Goal: Information Seeking & Learning: Learn about a topic

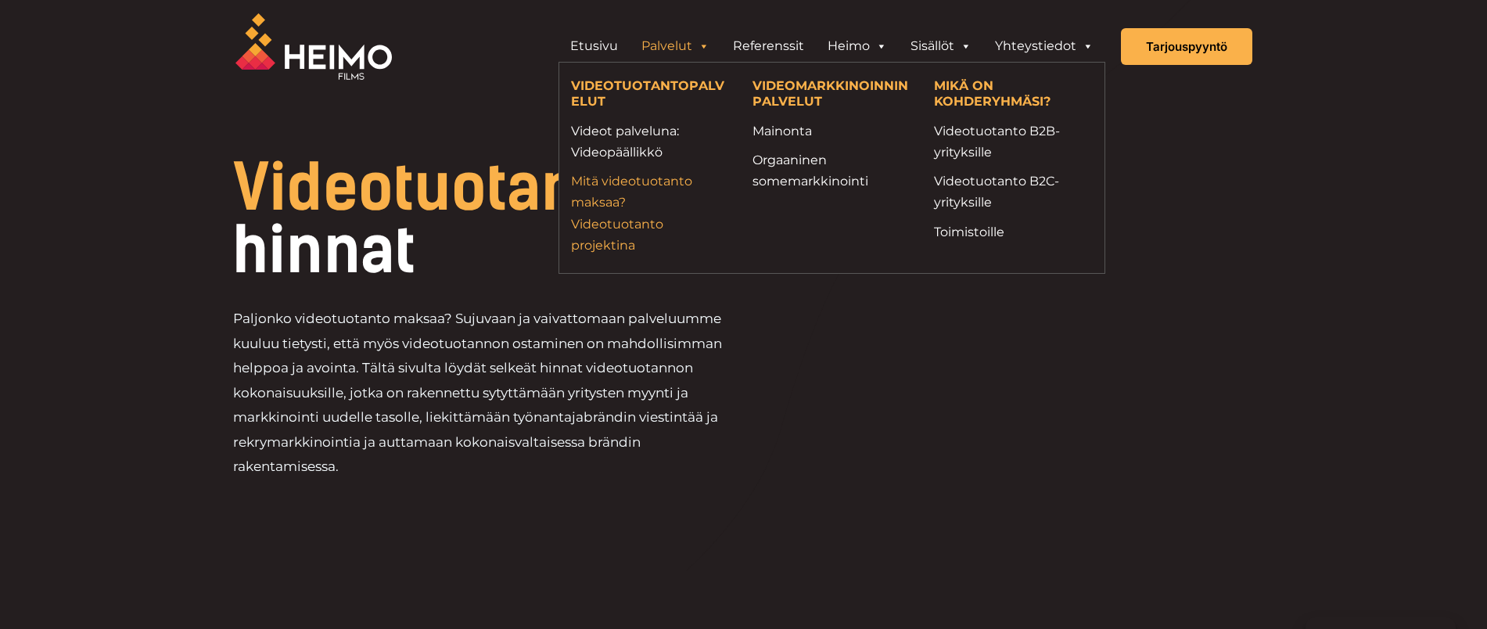
click at [596, 202] on link "Mitä videotuotanto maksaa? Videotuotanto projektina" at bounding box center [650, 212] width 158 height 85
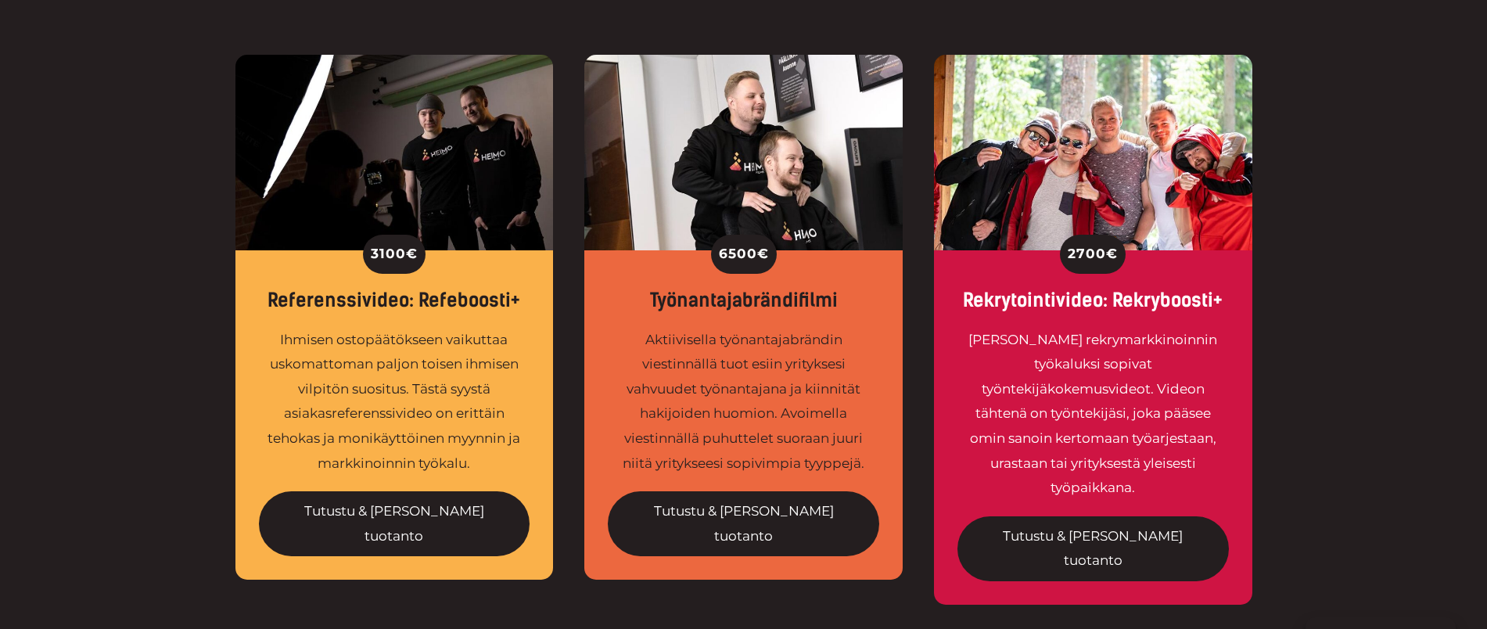
scroll to position [587, 0]
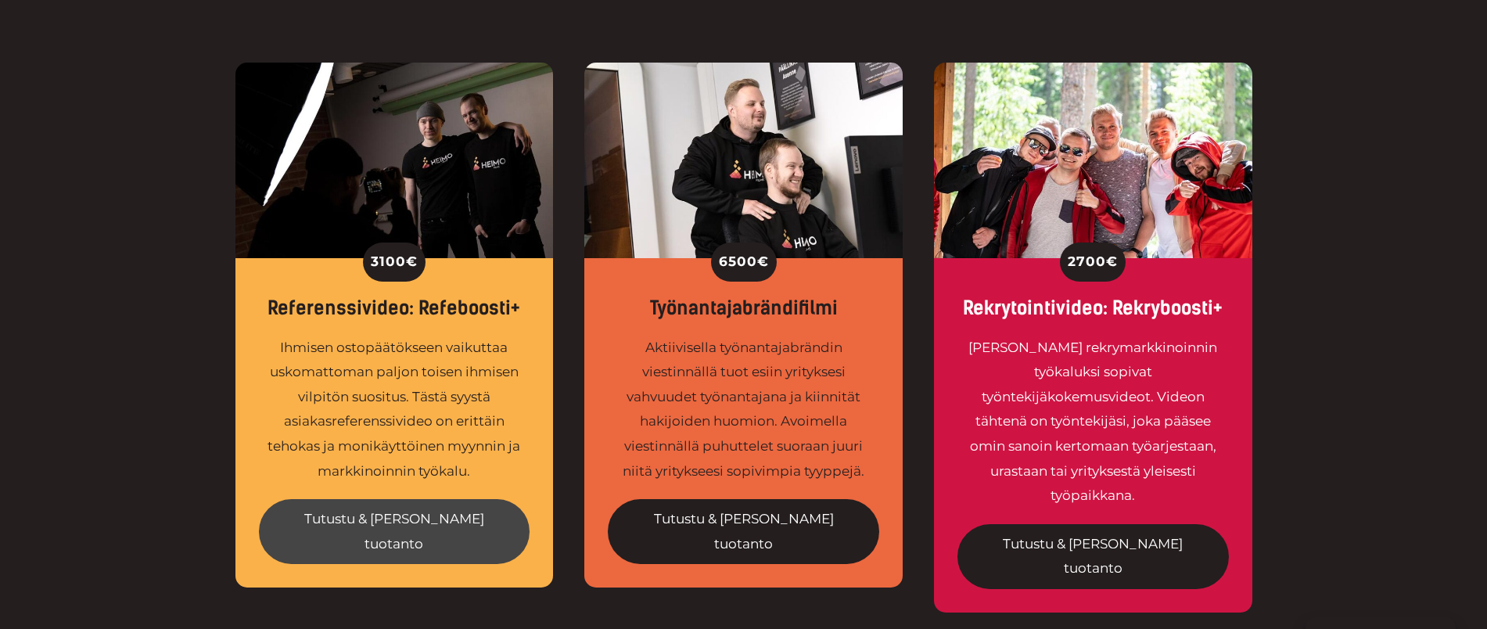
click at [391, 509] on link "Tutustu & [PERSON_NAME] tuotanto" at bounding box center [394, 531] width 271 height 65
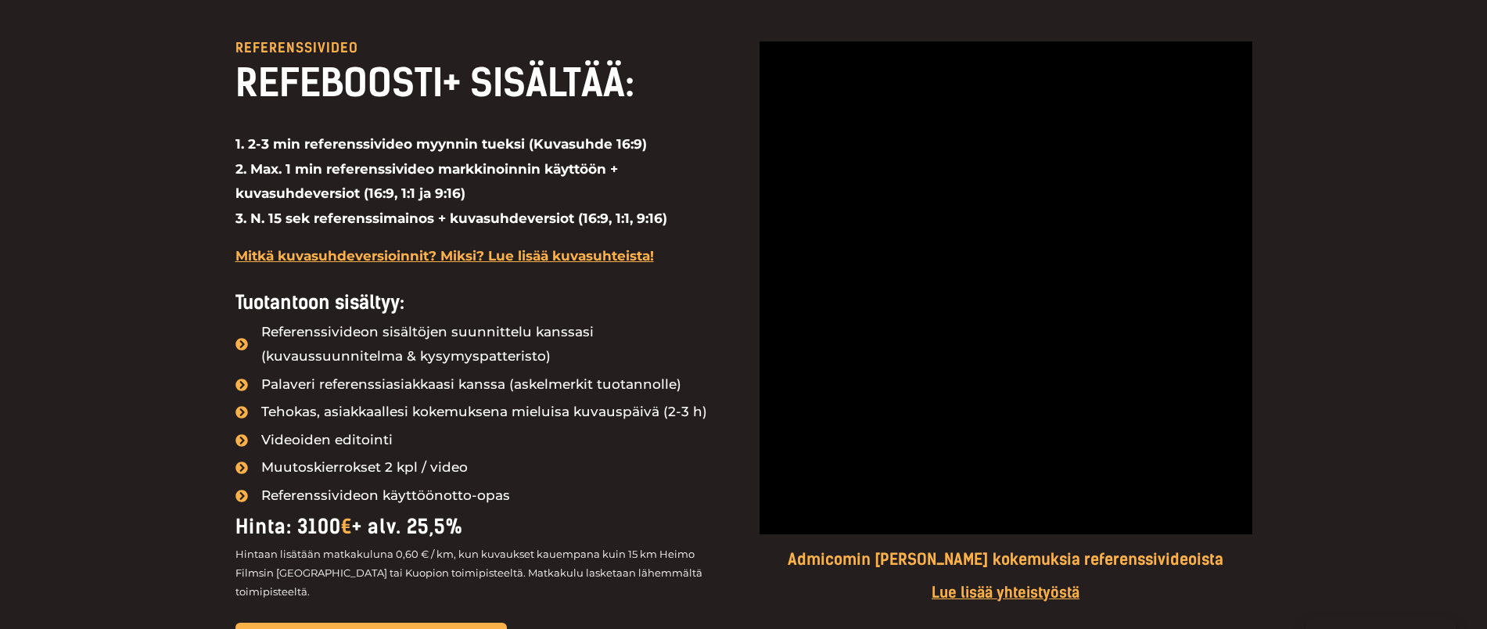
scroll to position [1271, 0]
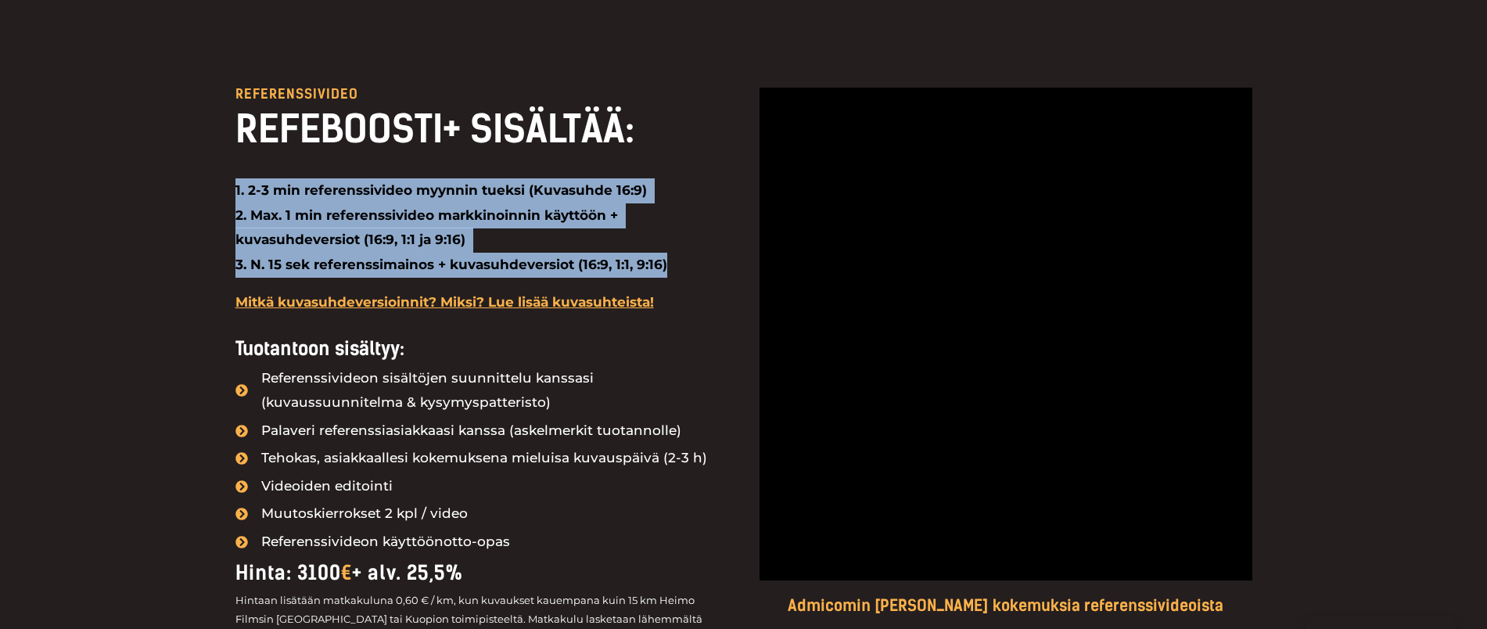
drag, startPoint x: 604, startPoint y: 267, endPoint x: 218, endPoint y: 211, distance: 389.7
click at [206, 185] on div "Referenssivideo REFEBOOSTI+ SISÄLTÄÄ: 1. 2-3 min referenssivideo myynnin tueksi…" at bounding box center [743, 445] width 1487 height 872
click at [255, 192] on strong "1. 2-3 min referenssivideo myynnin tueksi (Kuvasuhde 16:9) 2. Max. 1 min refere…" at bounding box center [451, 227] width 432 height 90
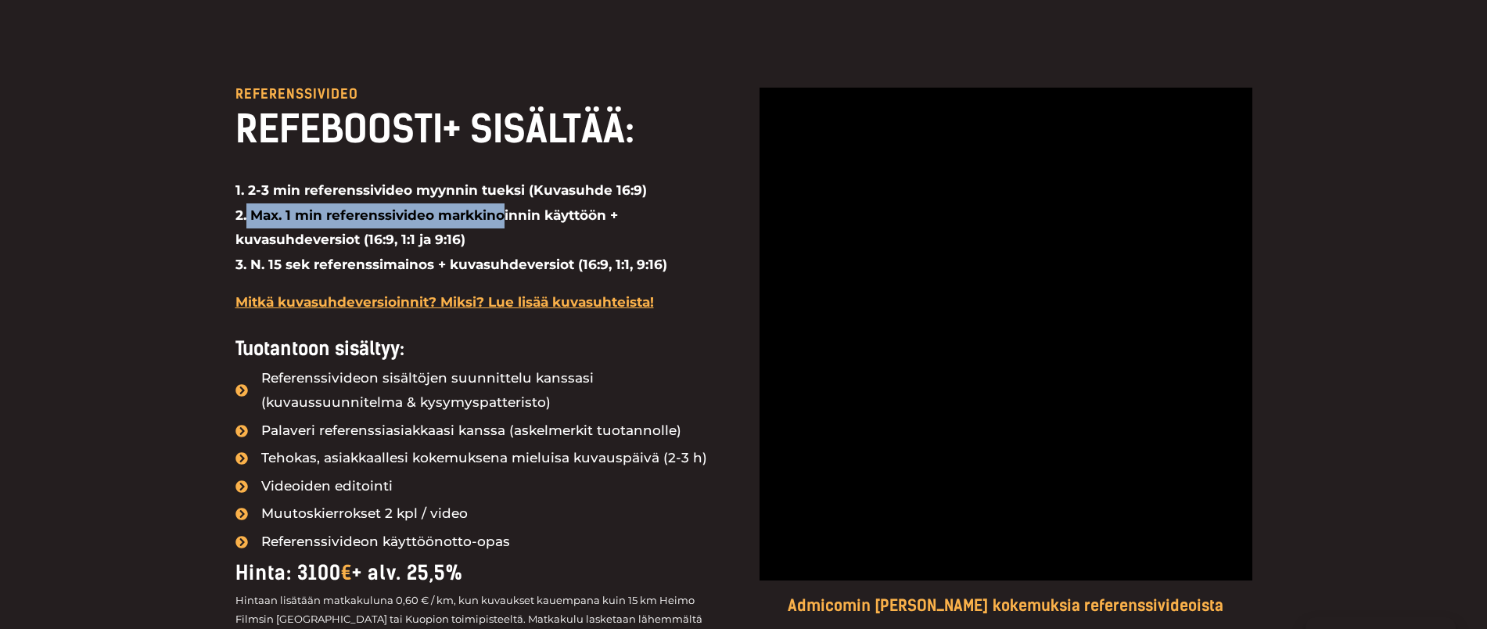
drag, startPoint x: 247, startPoint y: 213, endPoint x: 501, endPoint y: 221, distance: 253.5
click at [501, 221] on strong "1. 2-3 min referenssivideo myynnin tueksi (Kuvasuhde 16:9) 2. Max. 1 min refere…" at bounding box center [451, 227] width 432 height 90
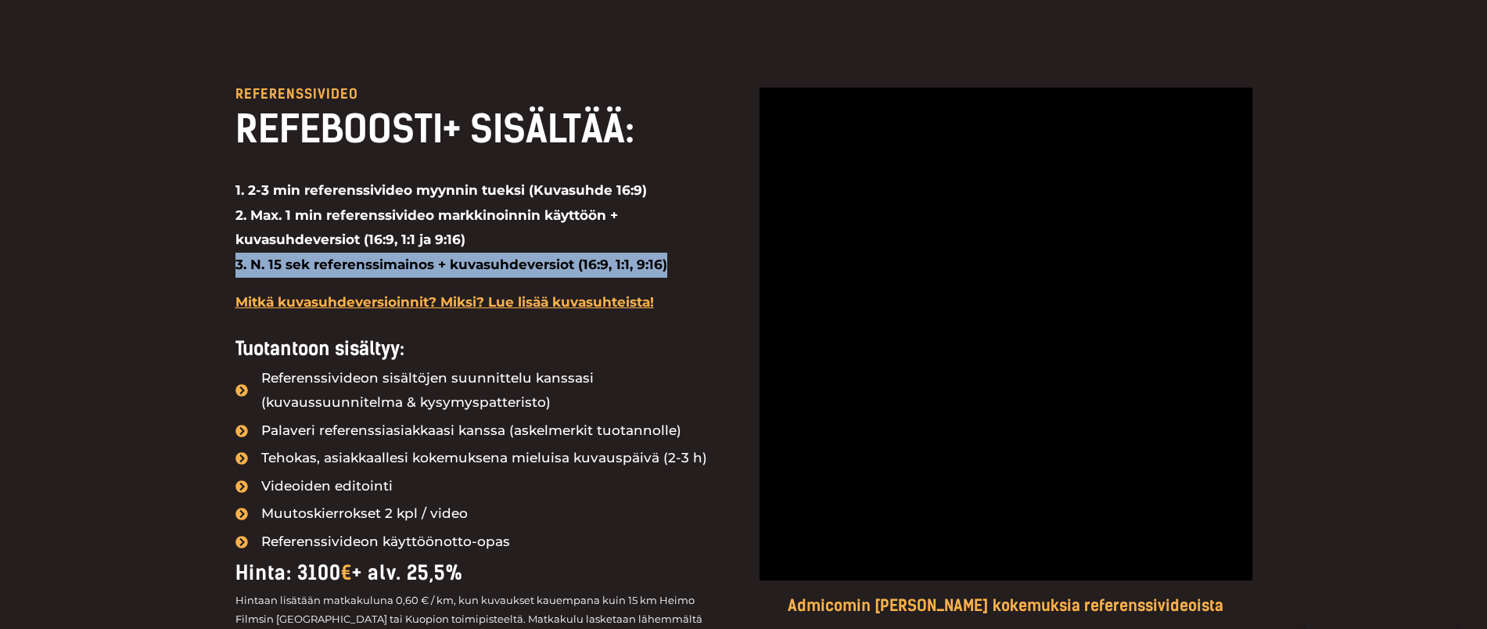
drag, startPoint x: 671, startPoint y: 260, endPoint x: 174, endPoint y: 262, distance: 496.6
click at [185, 266] on div "Referenssivideo REFEBOOSTI+ SISÄLTÄÄ: 1. 2-3 min referenssivideo myynnin tueksi…" at bounding box center [743, 445] width 1487 height 872
click at [462, 273] on p "1. 2-3 min referenssivideo myynnin tueksi (Kuvasuhde 16:9) 2. Max. 1 min refere…" at bounding box center [481, 227] width 493 height 99
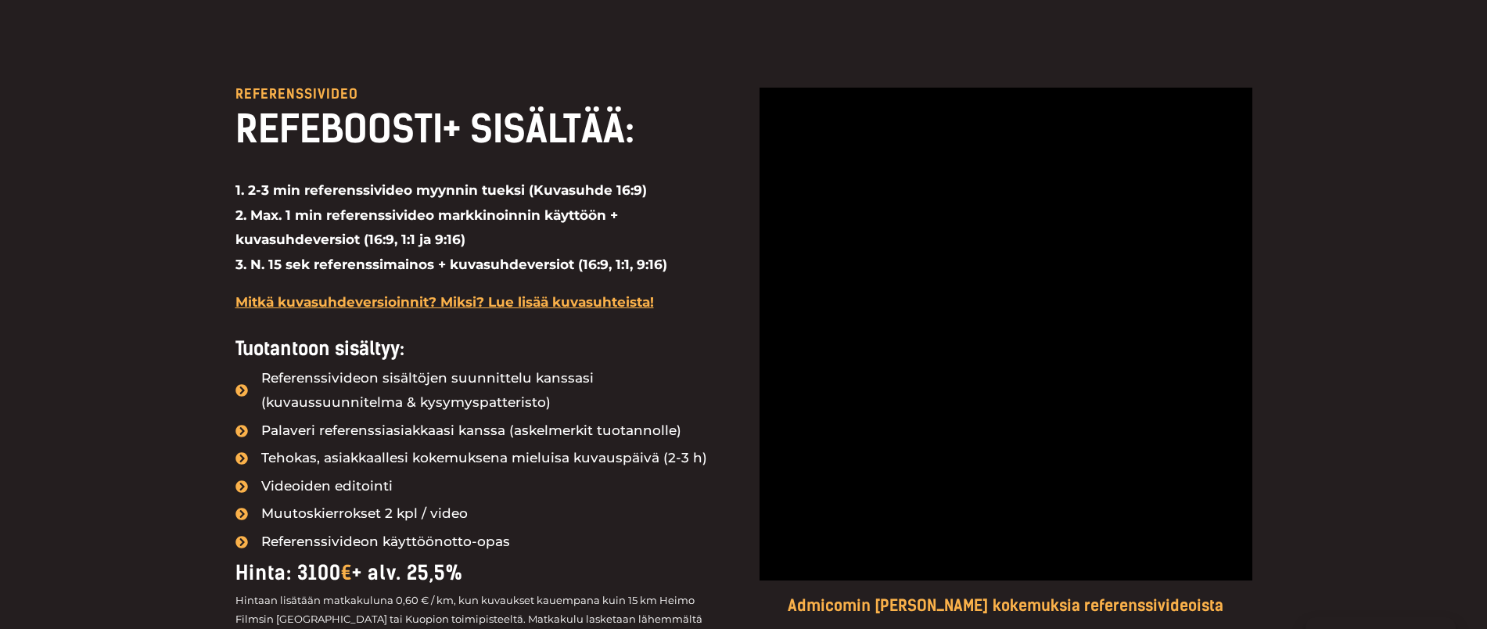
scroll to position [1369, 0]
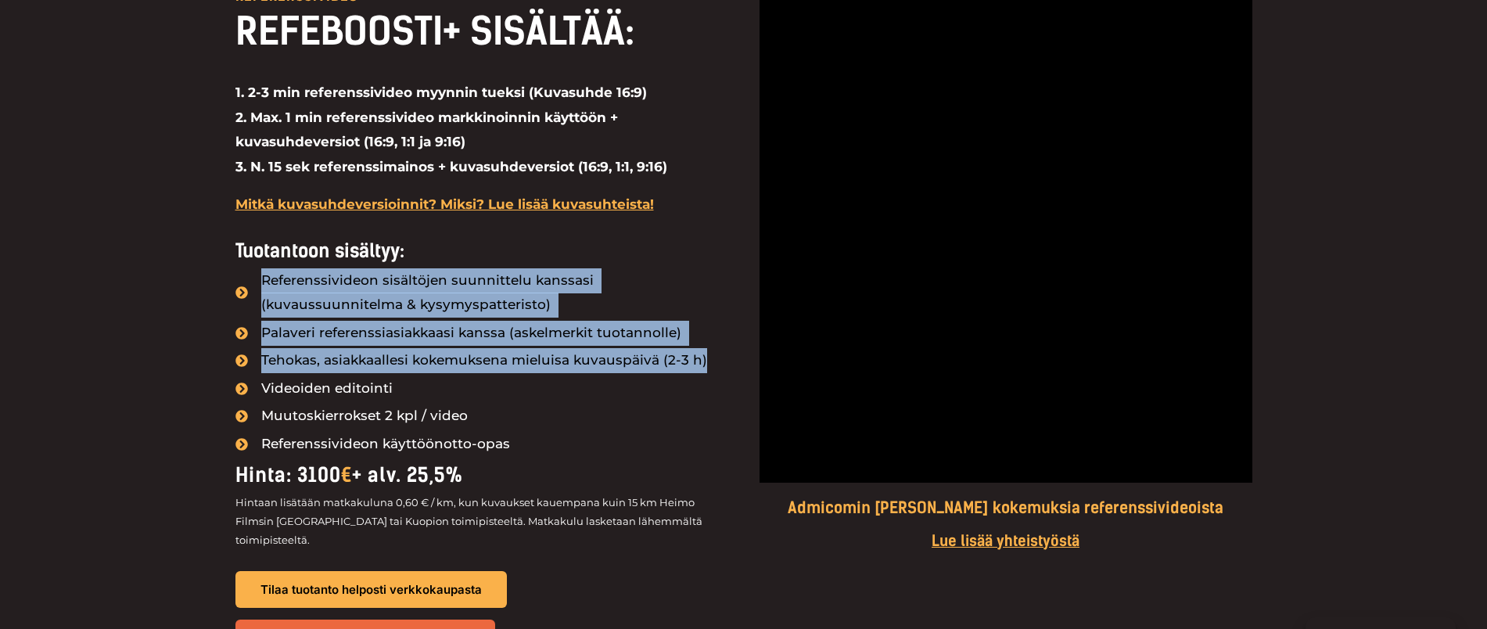
drag, startPoint x: 500, startPoint y: 360, endPoint x: 183, endPoint y: 313, distance: 320.2
click at [183, 313] on div "Referenssivideo REFEBOOSTI+ SISÄLTÄÄ: 1. 2-3 min referenssivideo myynnin tueksi…" at bounding box center [743, 348] width 1487 height 872
click at [287, 353] on span "Tehokas, asiakkaallesi kokemuksena mieluisa kuvauspäivä (2-3 h)" at bounding box center [482, 360] width 450 height 25
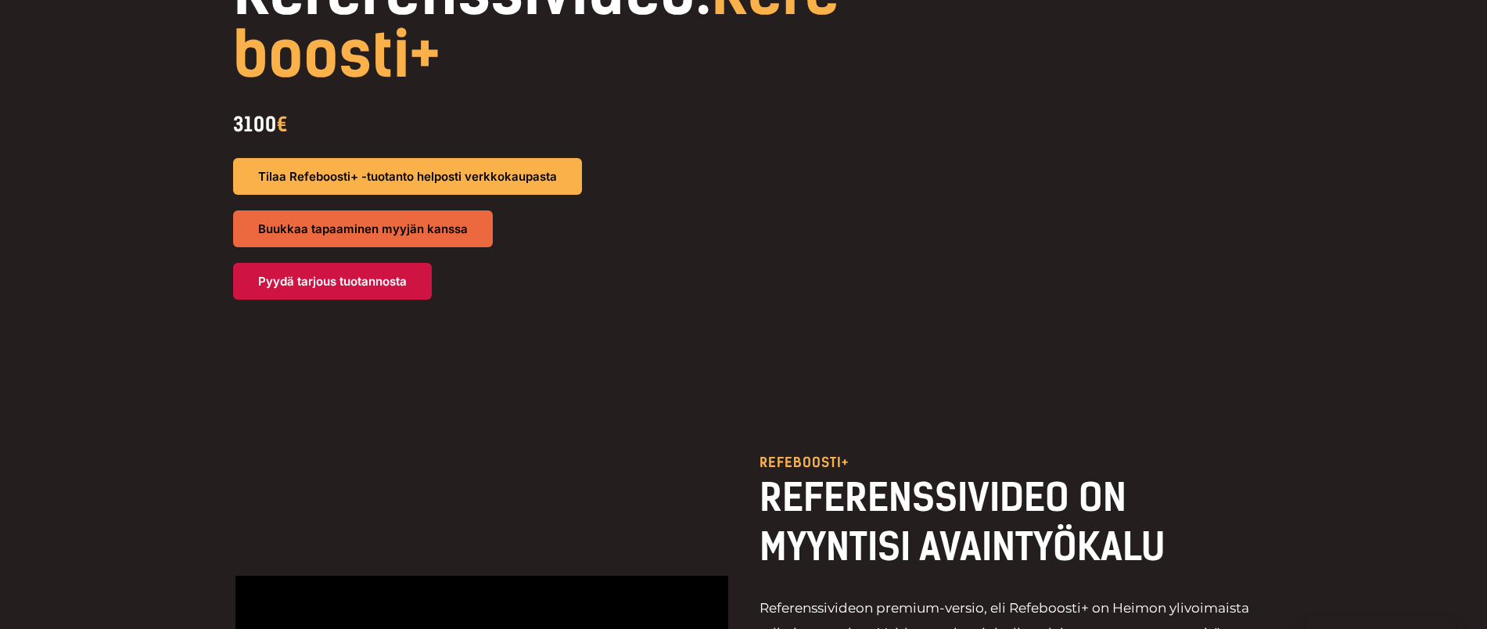
scroll to position [0, 0]
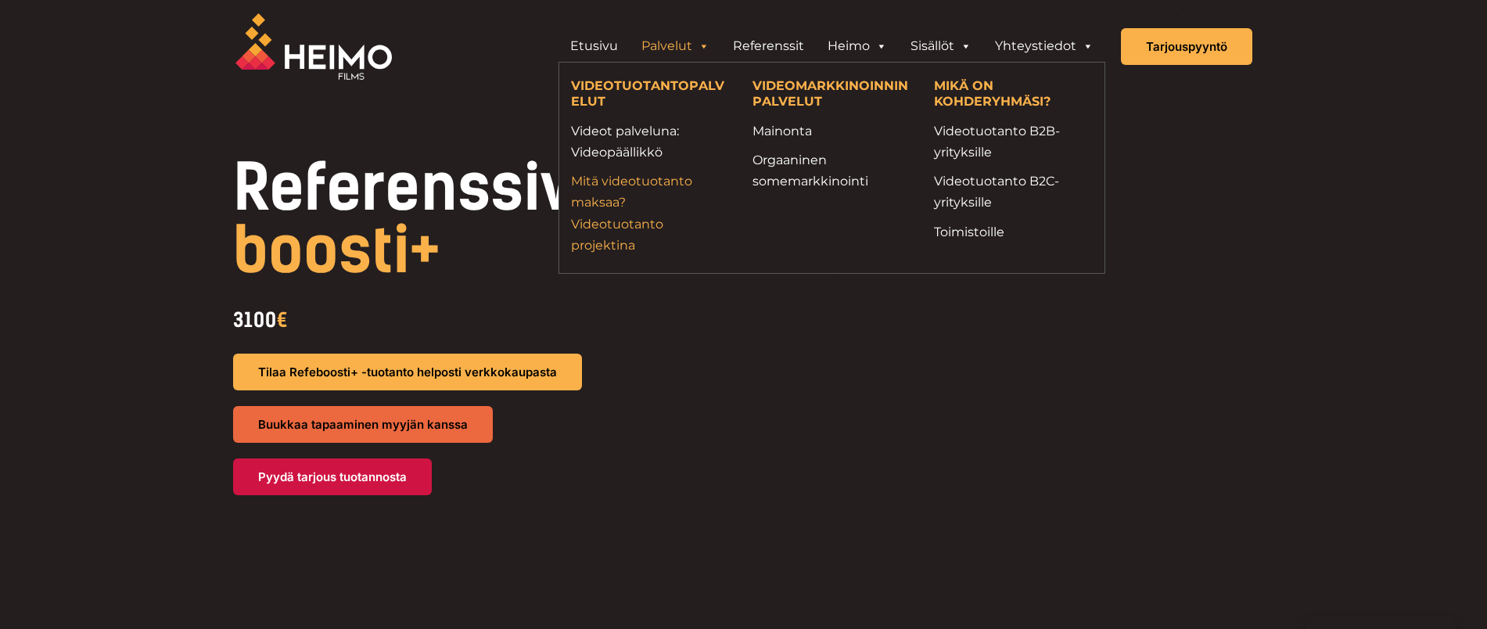
click at [602, 192] on link "Mitä videotuotanto maksaa? Videotuotanto projektina" at bounding box center [650, 212] width 158 height 85
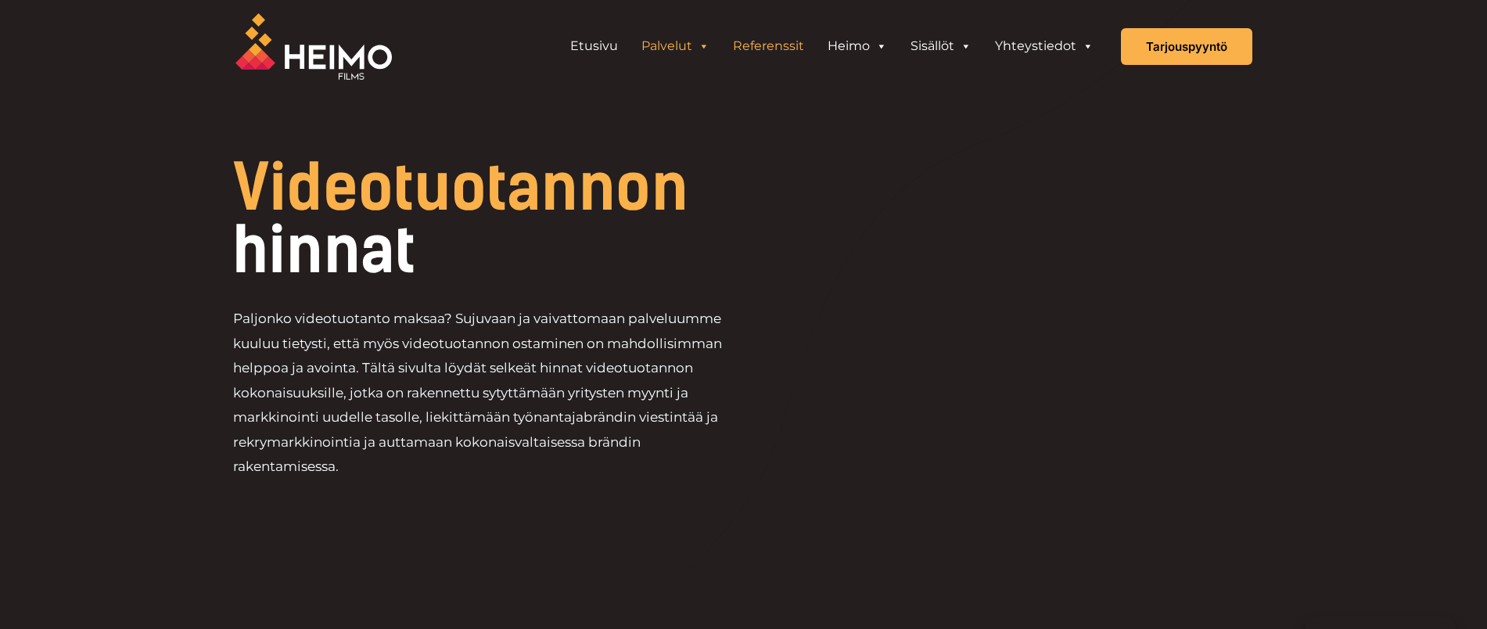
click at [762, 42] on link "Referenssit" at bounding box center [768, 46] width 95 height 31
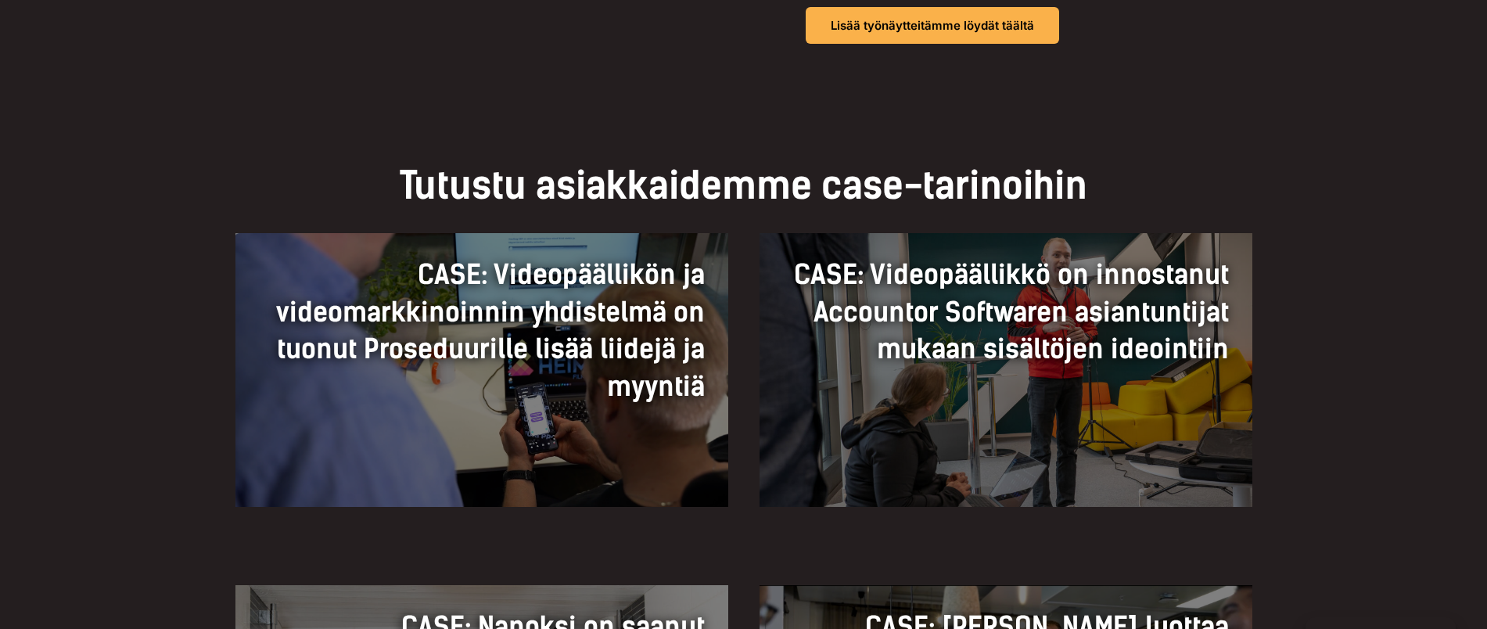
scroll to position [978, 0]
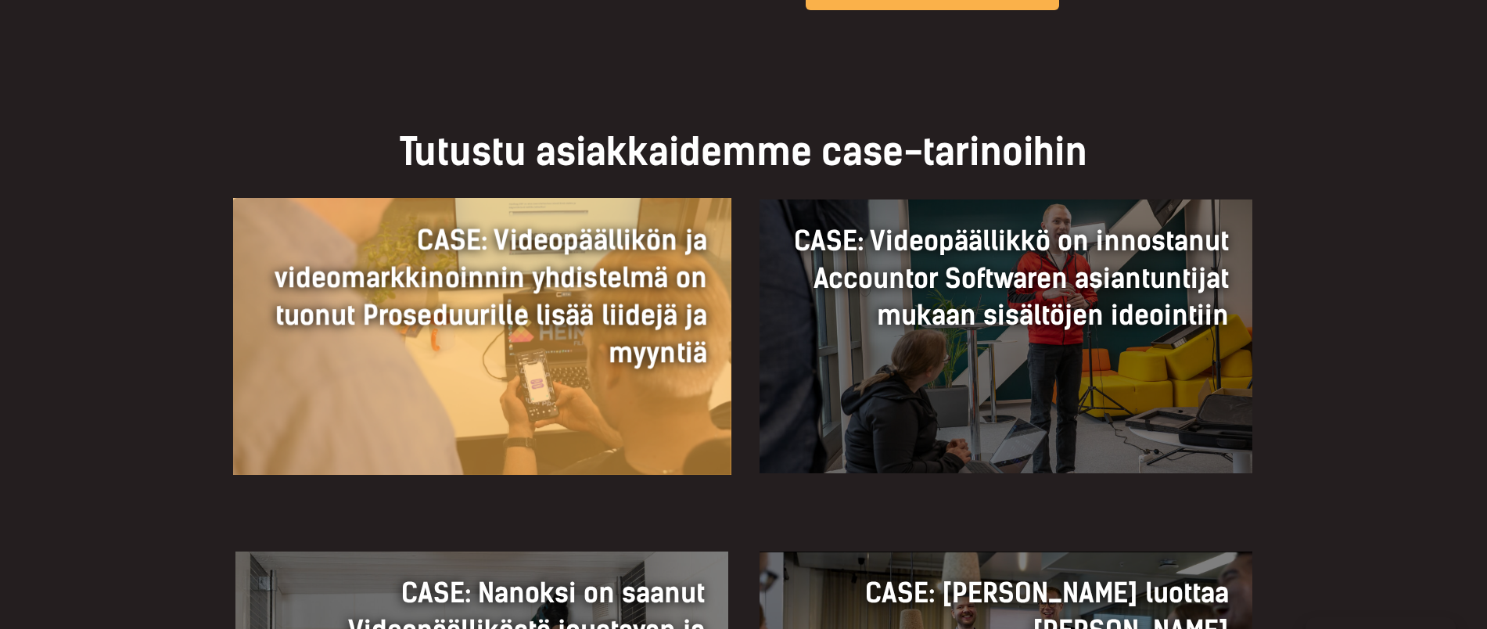
click at [562, 334] on h3 "CASE: Videopäällikön ja videomarkkinoinnin yhdistelmä on tuonut Proseduurille l…" at bounding box center [482, 296] width 450 height 150
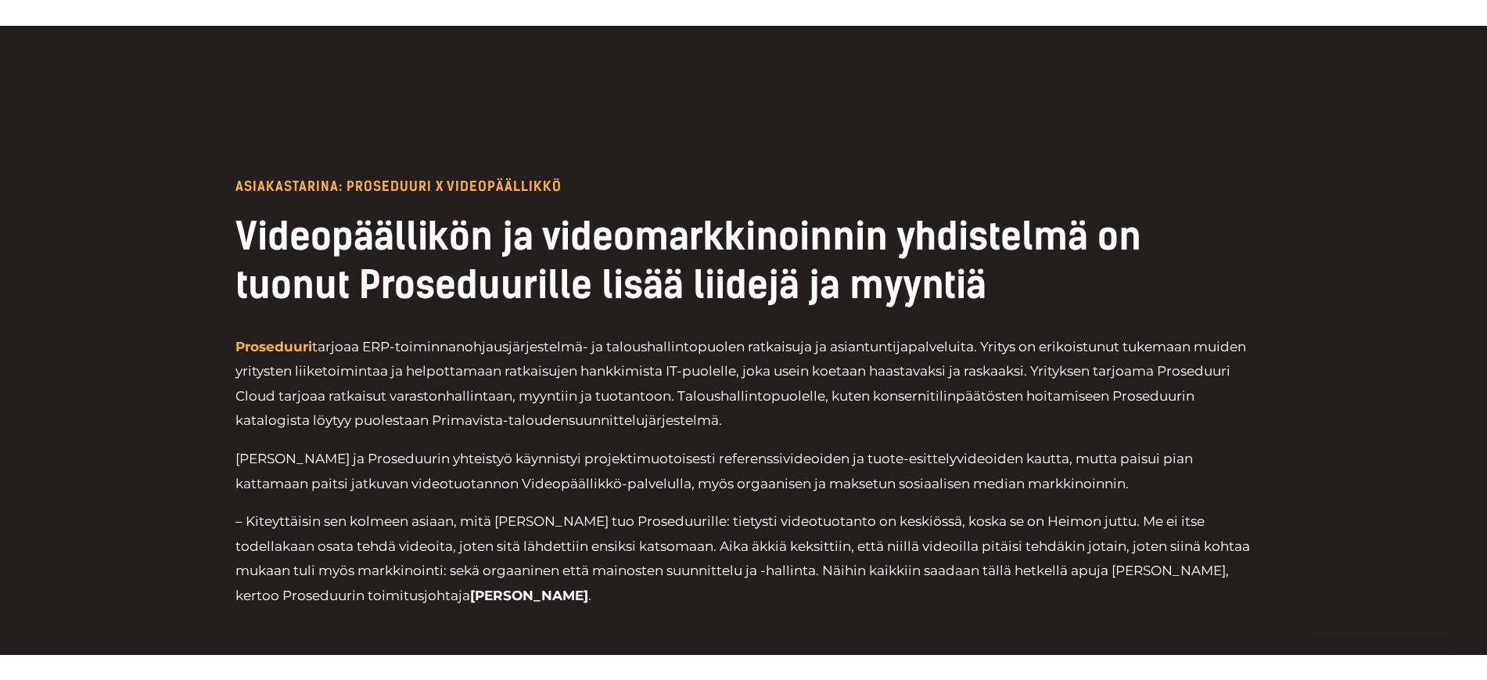
scroll to position [196, 0]
